Goal: Task Accomplishment & Management: Complete application form

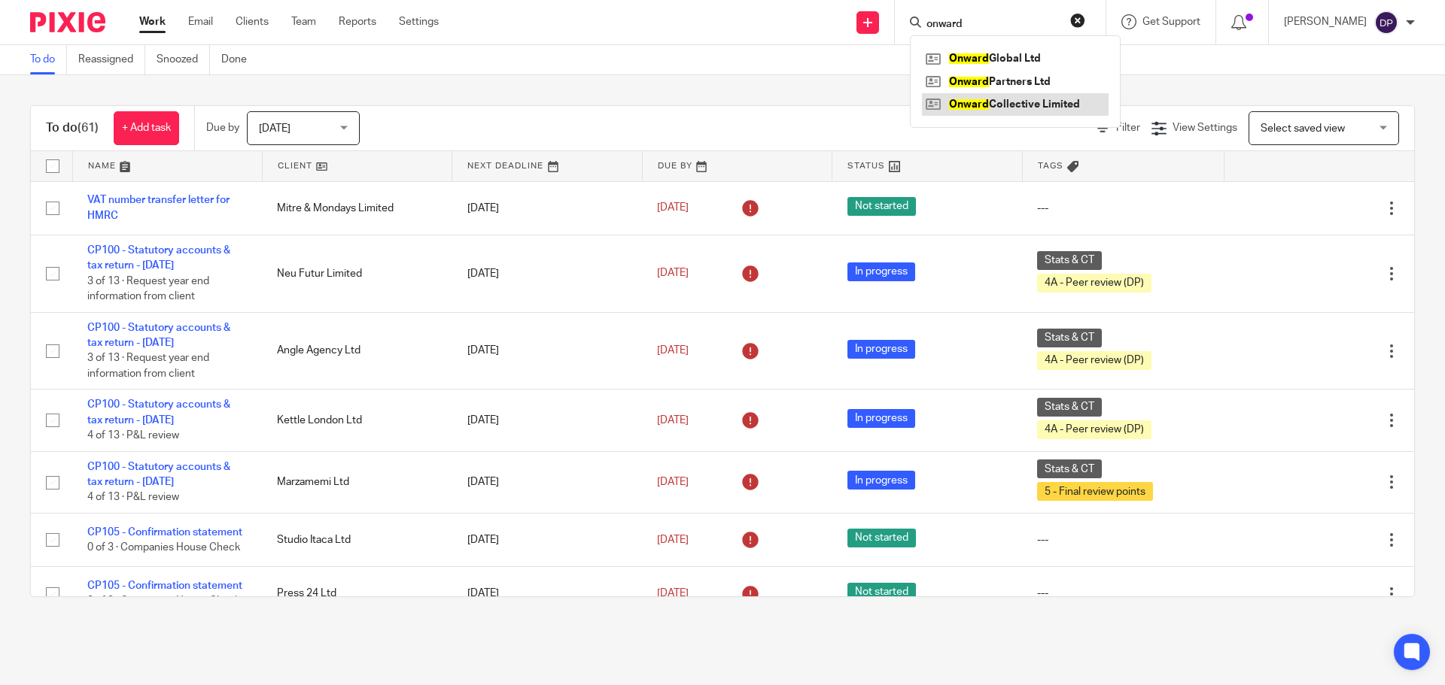
type input "onward"
click at [1034, 100] on link at bounding box center [1015, 104] width 187 height 23
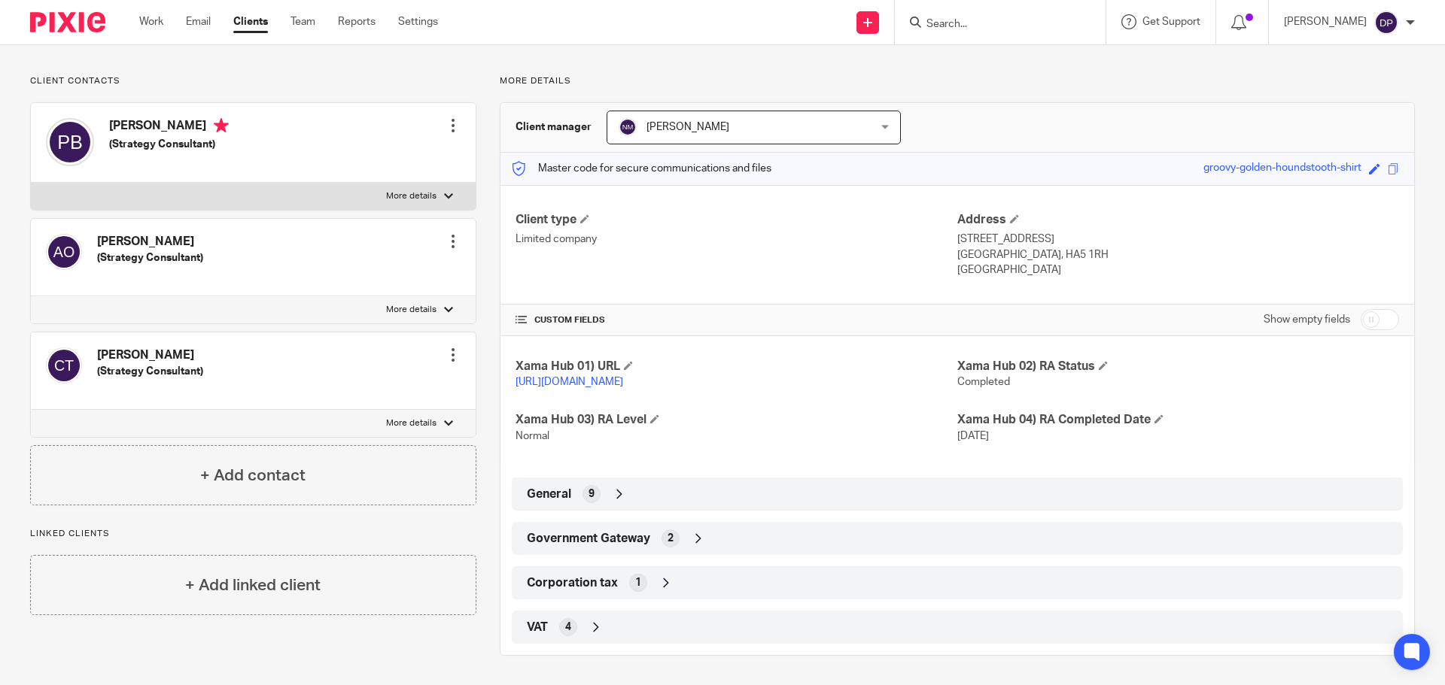
scroll to position [86, 0]
click at [608, 584] on span "Corporation tax" at bounding box center [572, 583] width 91 height 16
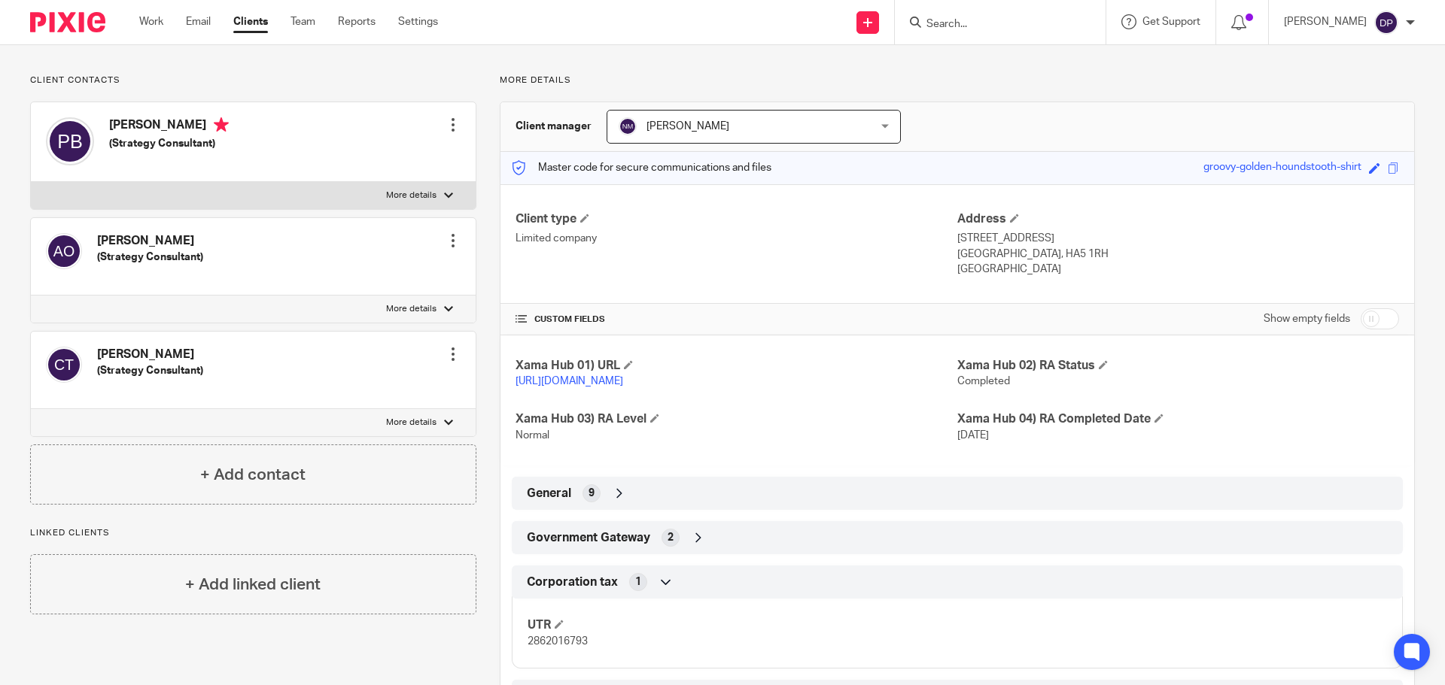
click at [544, 645] on span "2862016793" at bounding box center [557, 642] width 60 height 11
copy span "2862016793"
click at [1024, 18] on input "Search" at bounding box center [992, 25] width 135 height 14
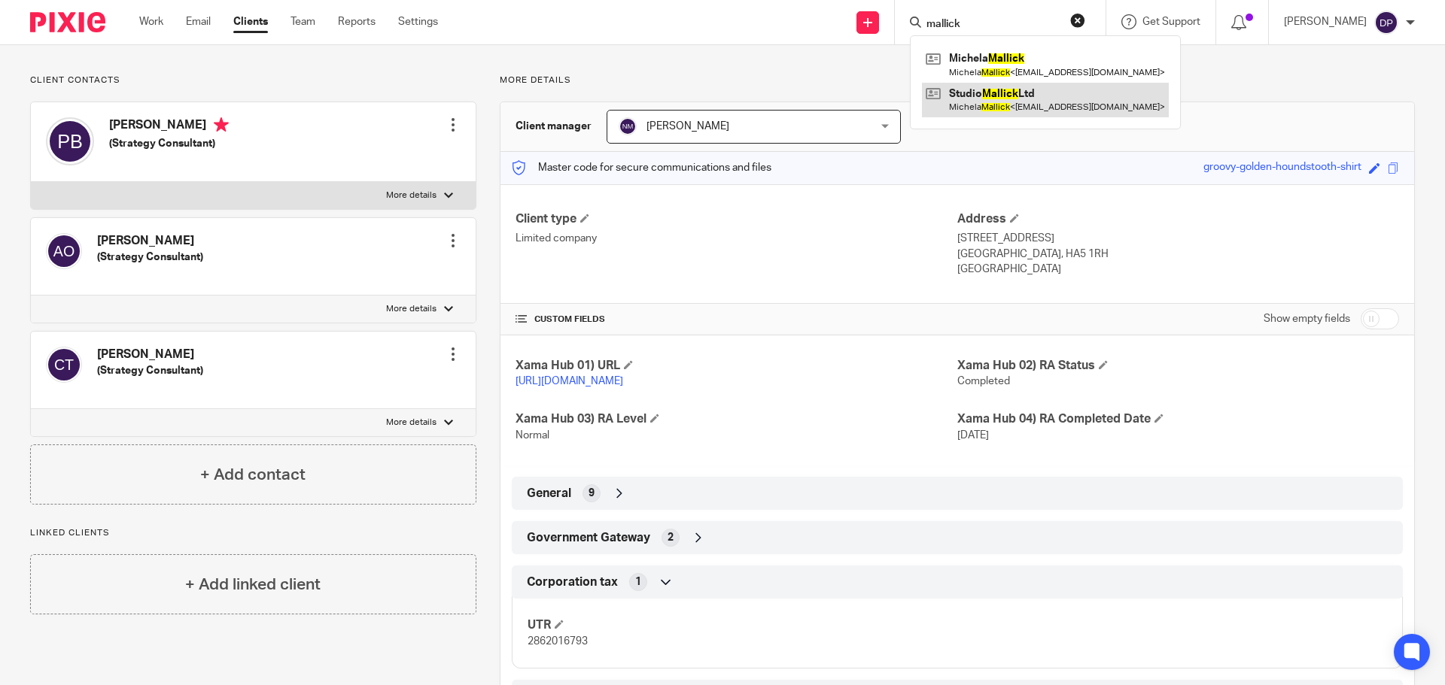
type input "mallick"
click at [1055, 111] on link at bounding box center [1045, 100] width 247 height 35
click at [1001, 98] on link at bounding box center [1045, 100] width 247 height 35
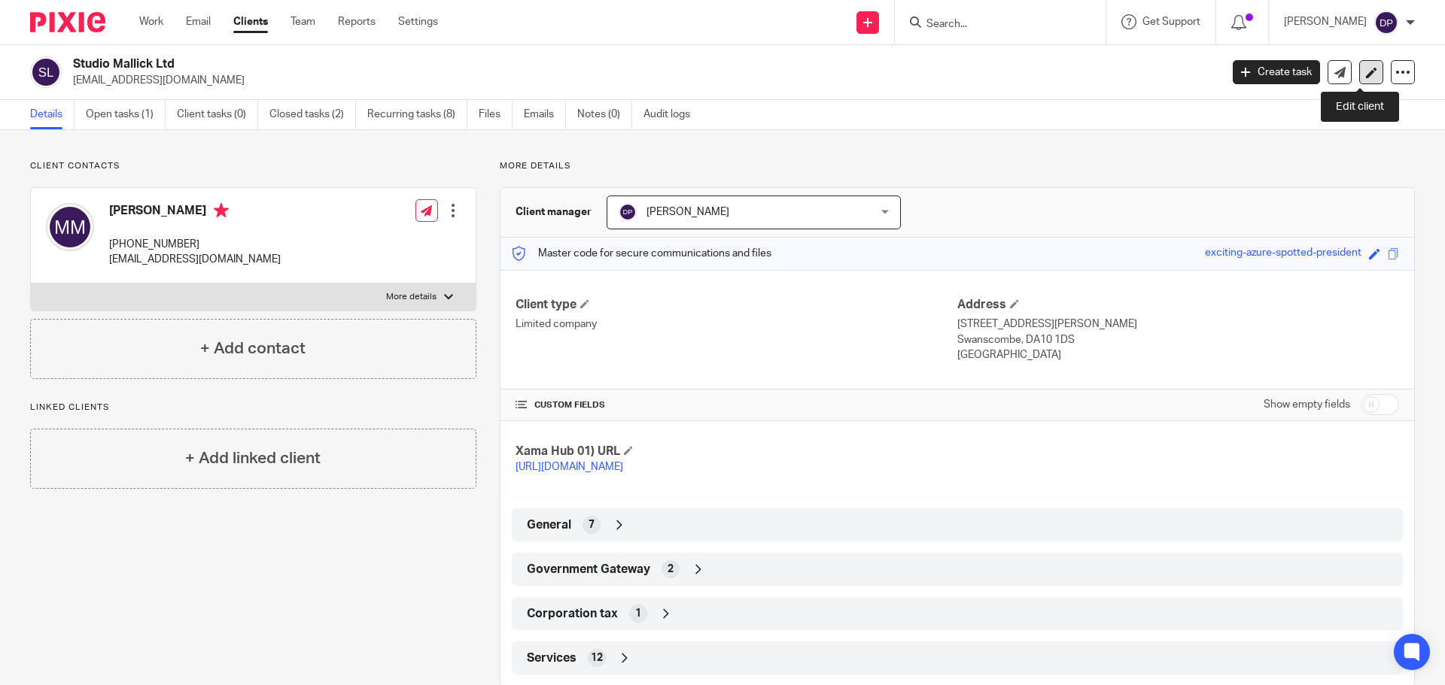
click at [1366, 71] on icon at bounding box center [1371, 72] width 11 height 11
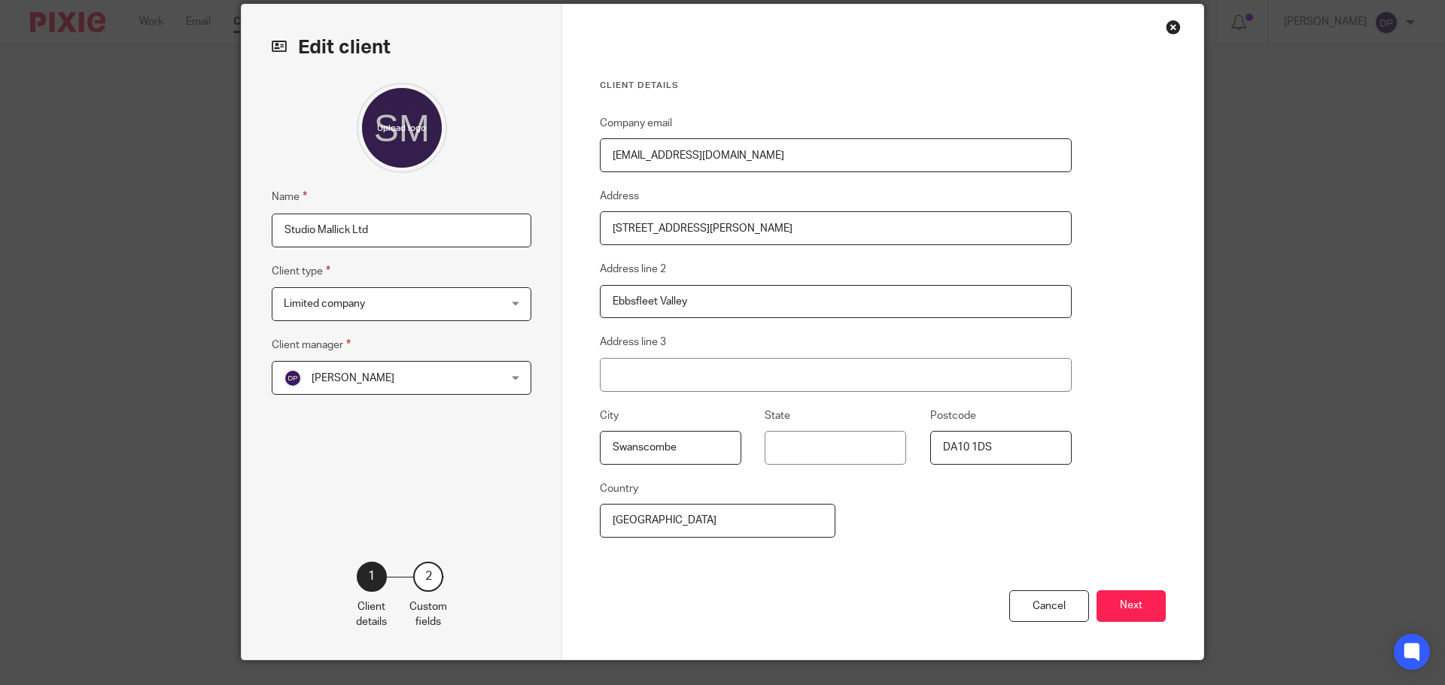
scroll to position [92, 0]
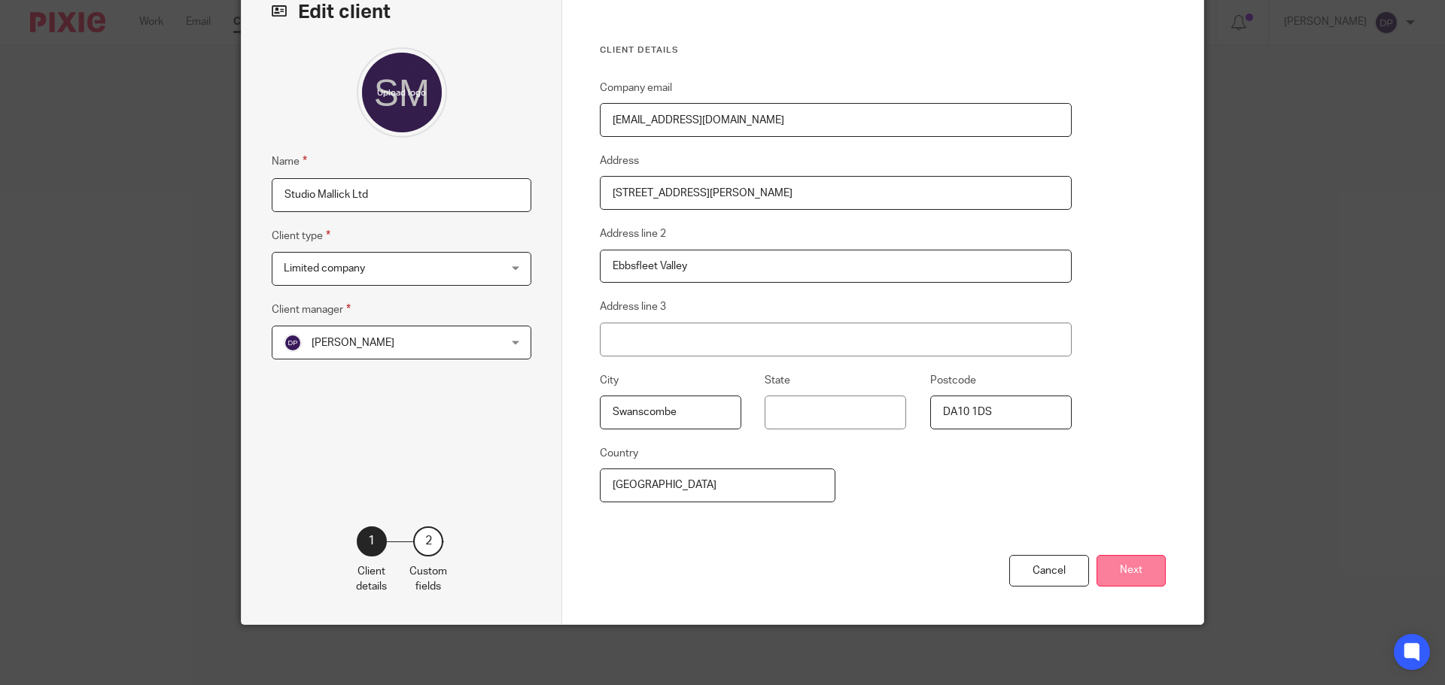
click at [1160, 565] on button "Next" at bounding box center [1130, 571] width 69 height 32
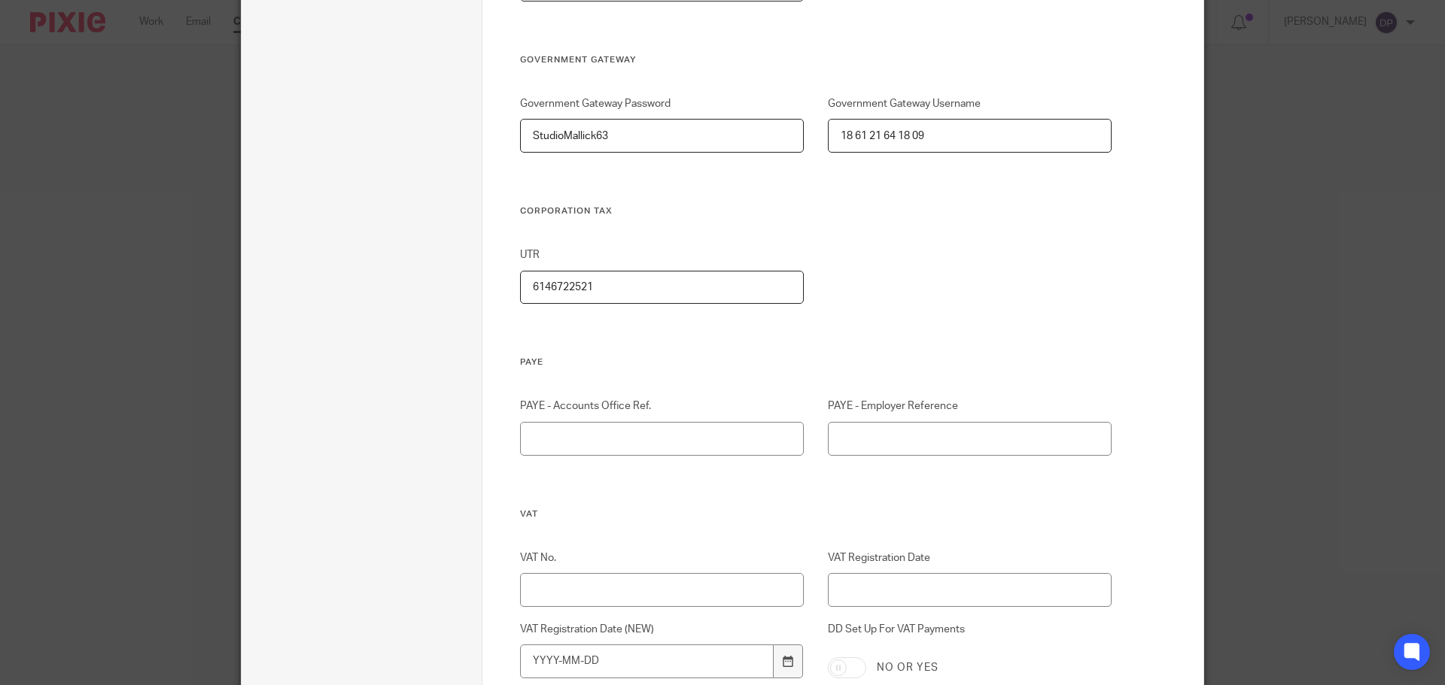
scroll to position [995, 0]
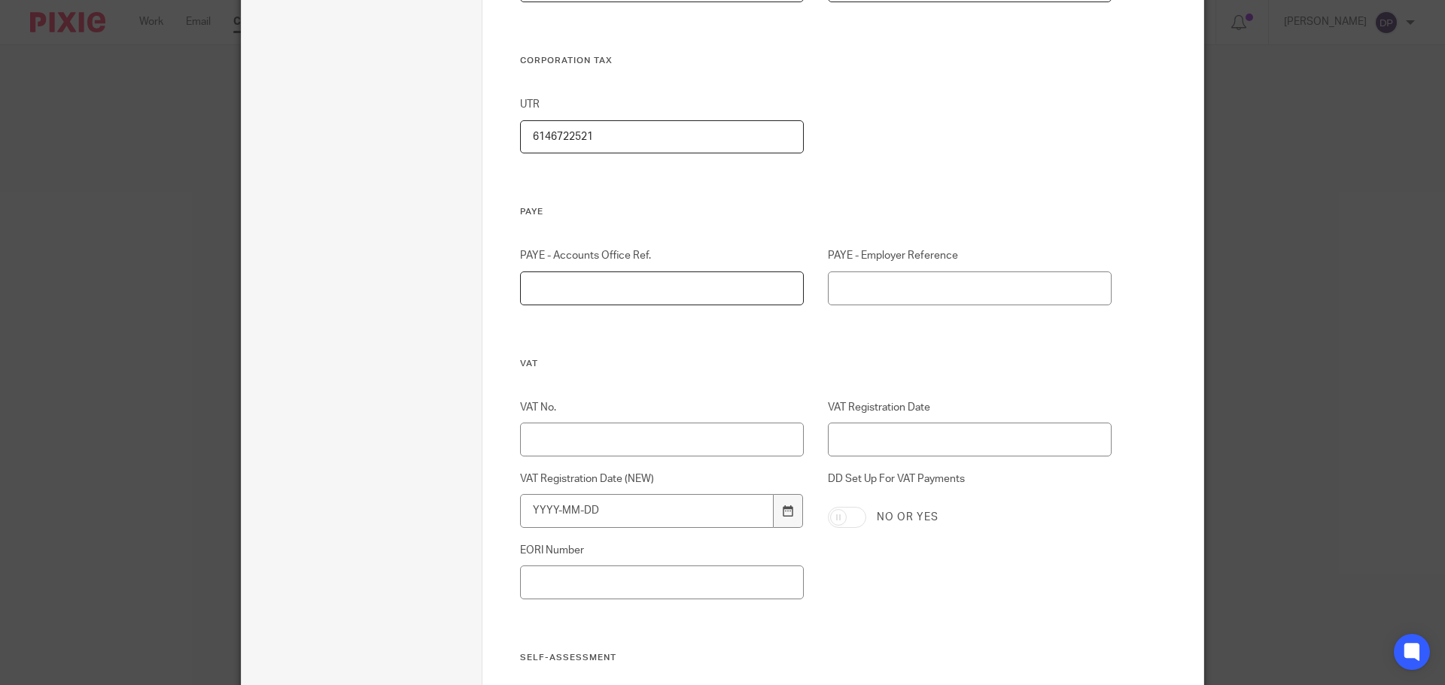
click at [640, 299] on input "PAYE - Accounts Office Ref." at bounding box center [662, 289] width 284 height 34
type input "120PB03577598"
click at [913, 295] on input "PAYE - Employer Reference" at bounding box center [970, 289] width 284 height 34
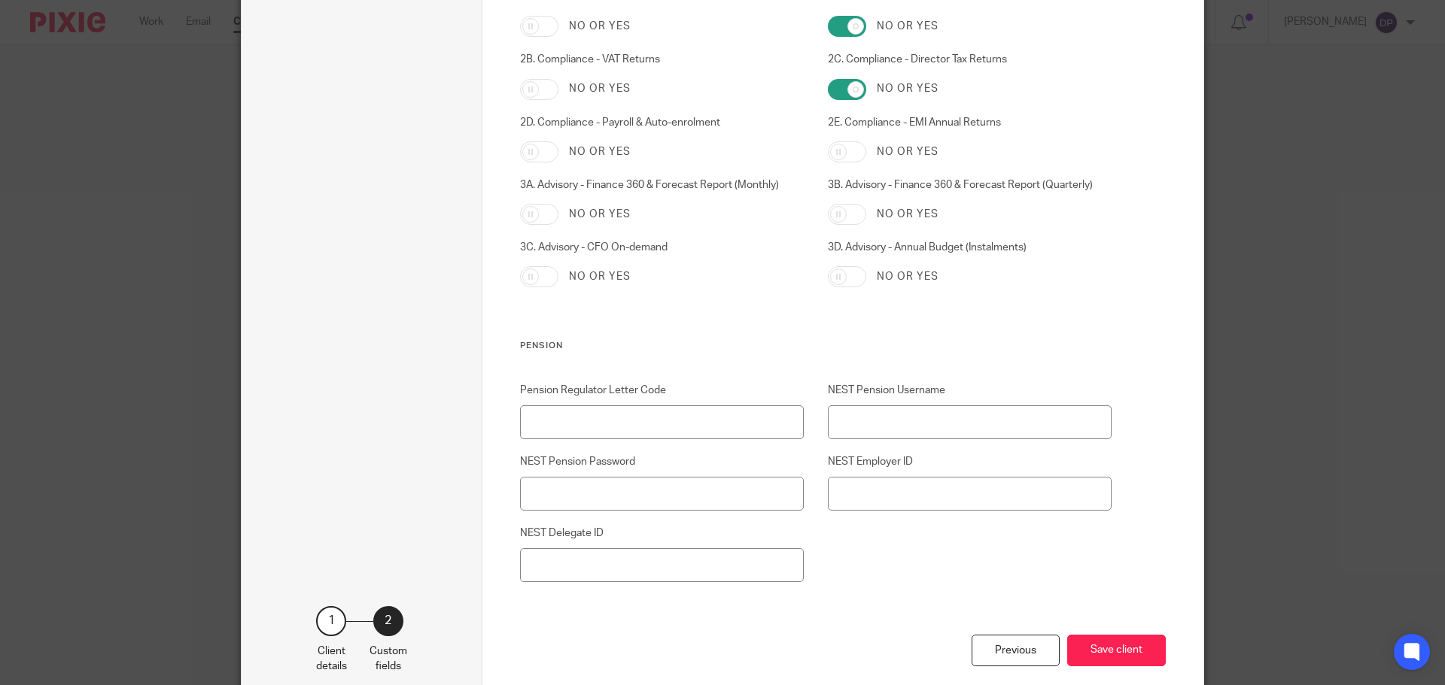
scroll to position [2348, 0]
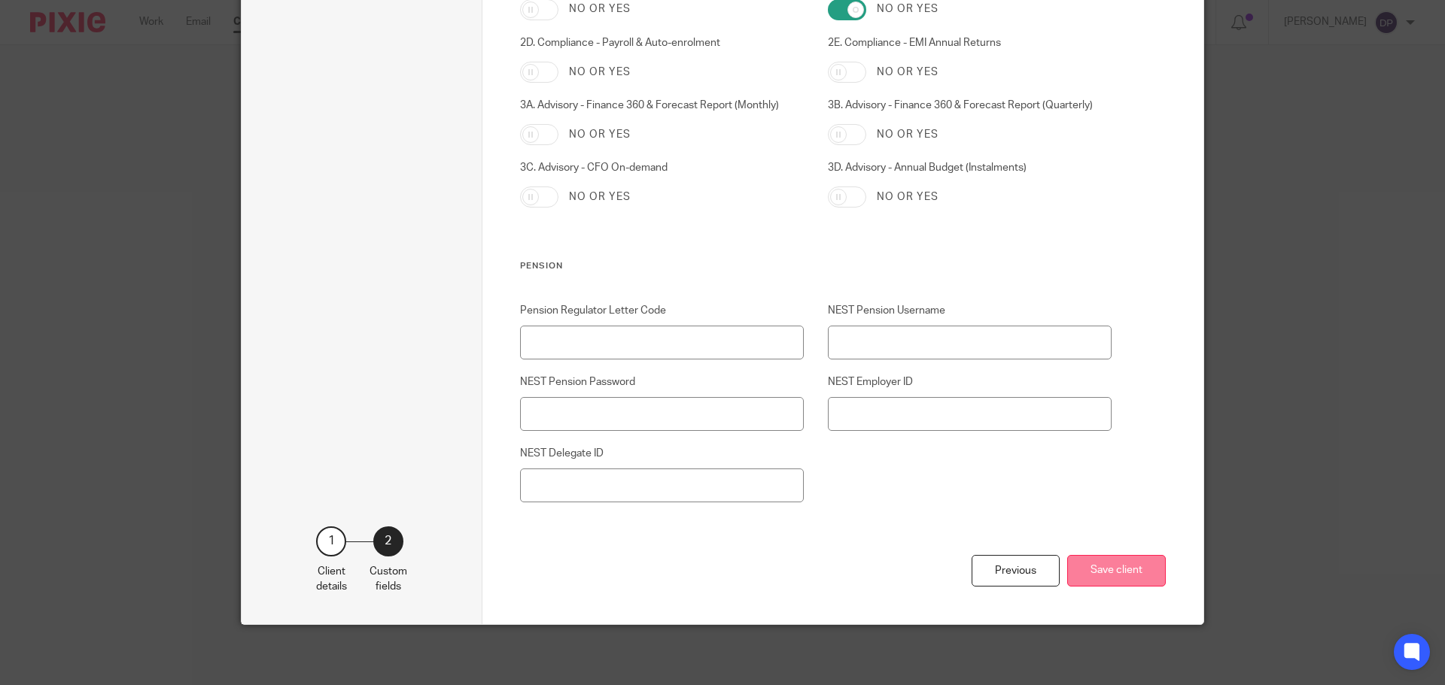
type input "120/VF00332"
click at [1126, 566] on button "Save client" at bounding box center [1116, 571] width 99 height 32
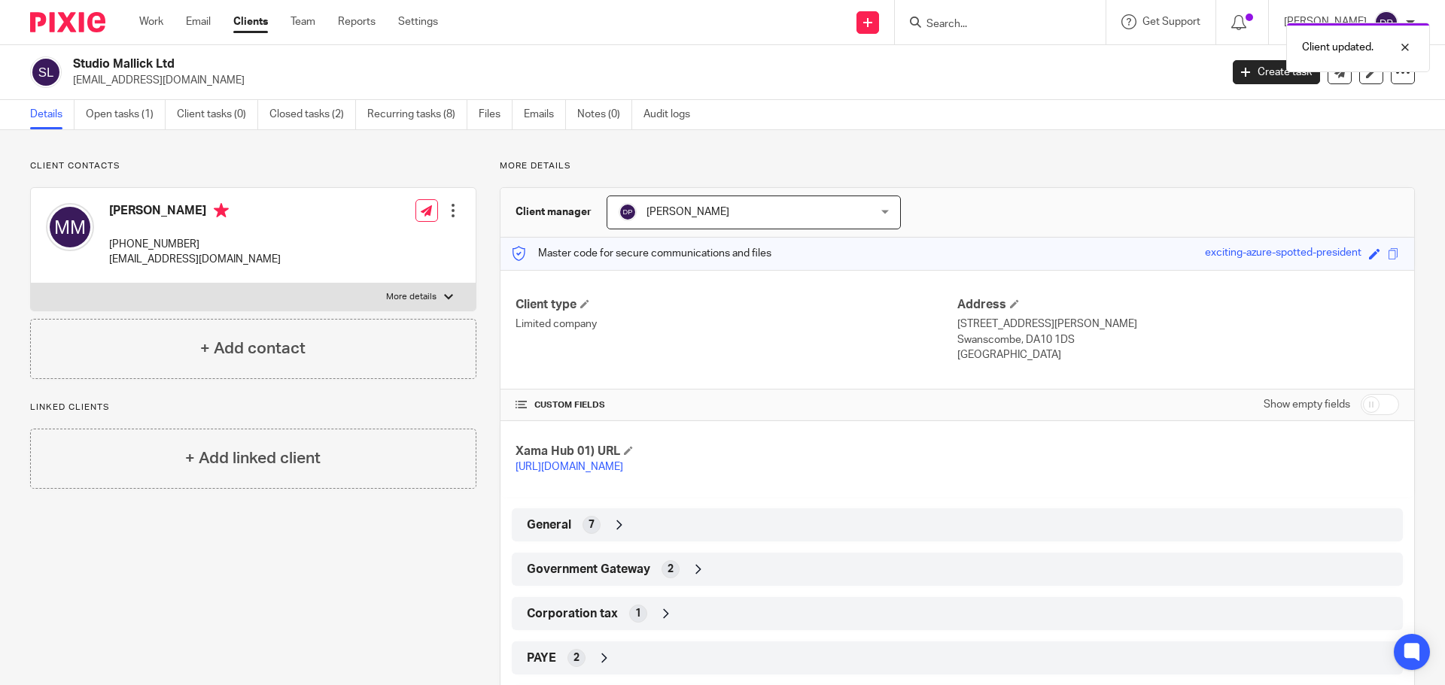
scroll to position [76, 0]
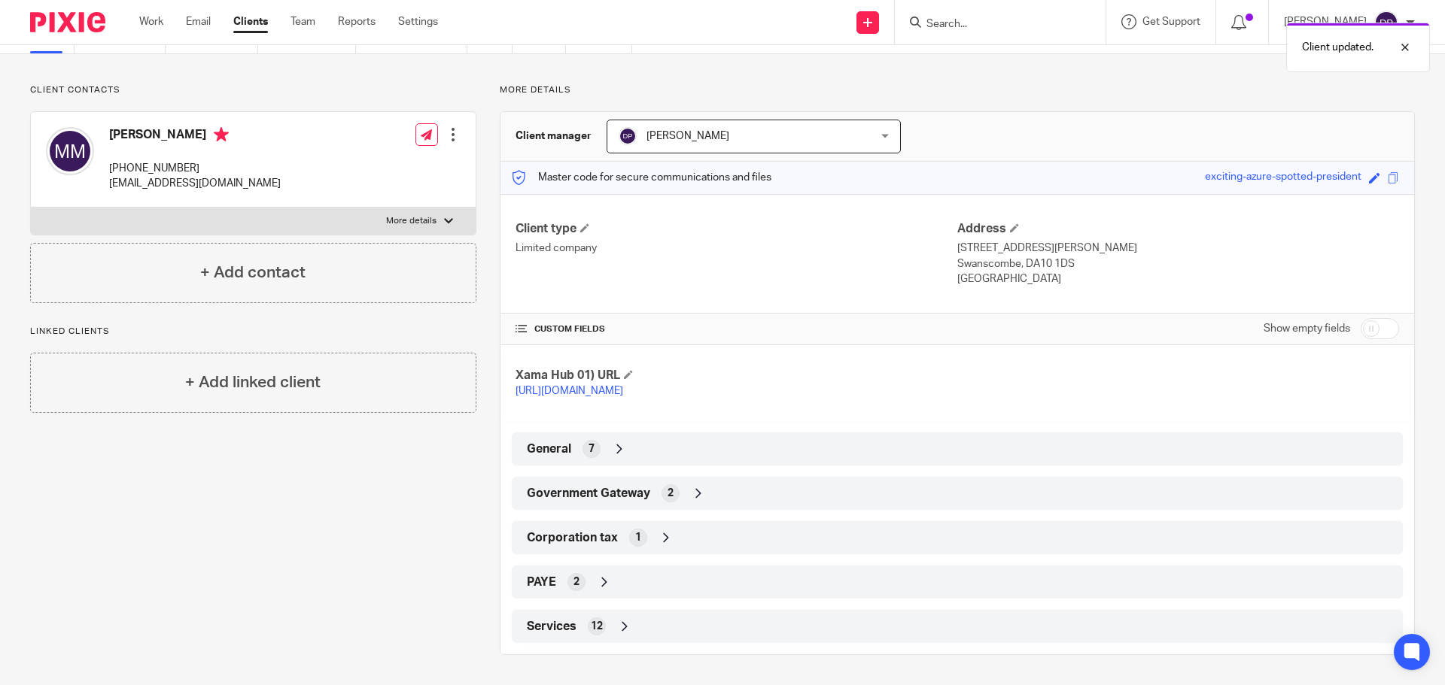
click at [698, 490] on icon at bounding box center [698, 493] width 15 height 15
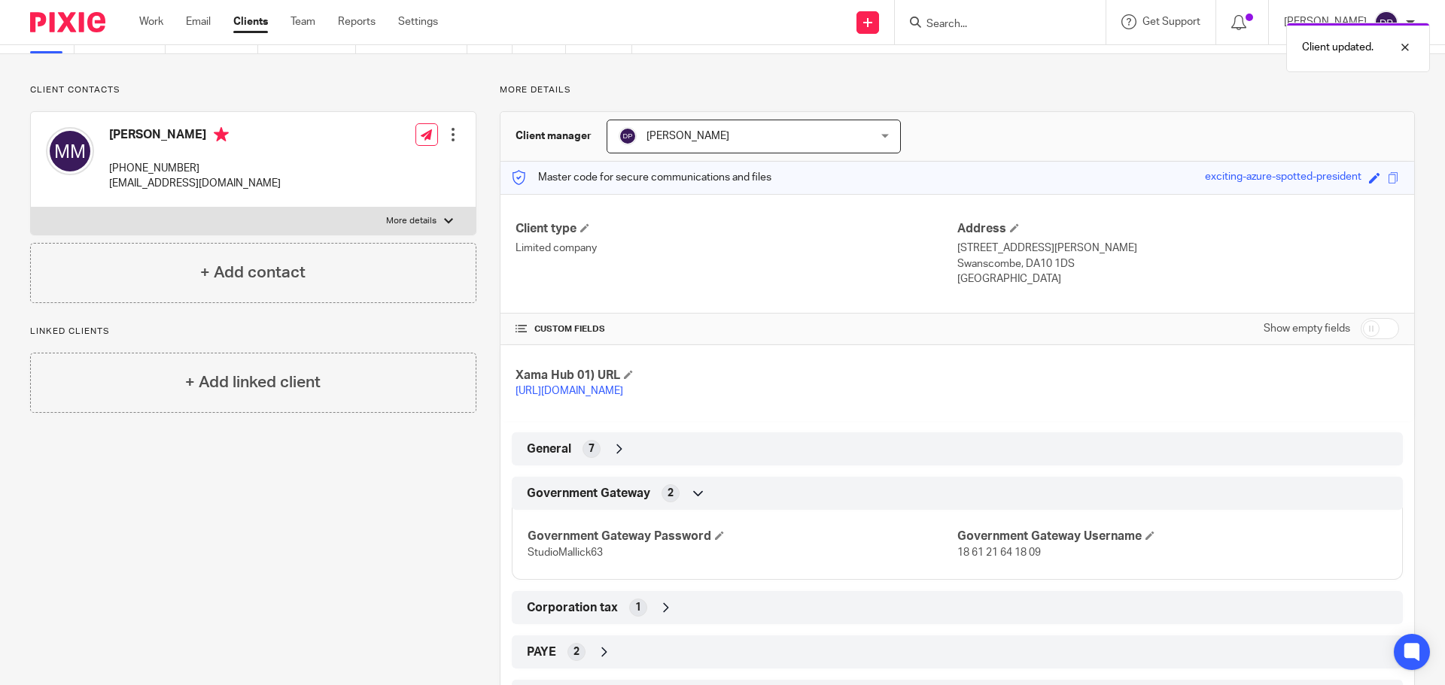
click at [977, 549] on span "18 61 21 64 18 09" at bounding box center [999, 553] width 84 height 11
copy p "18 61 21 64 18 09"
